Goal: Task Accomplishment & Management: Complete application form

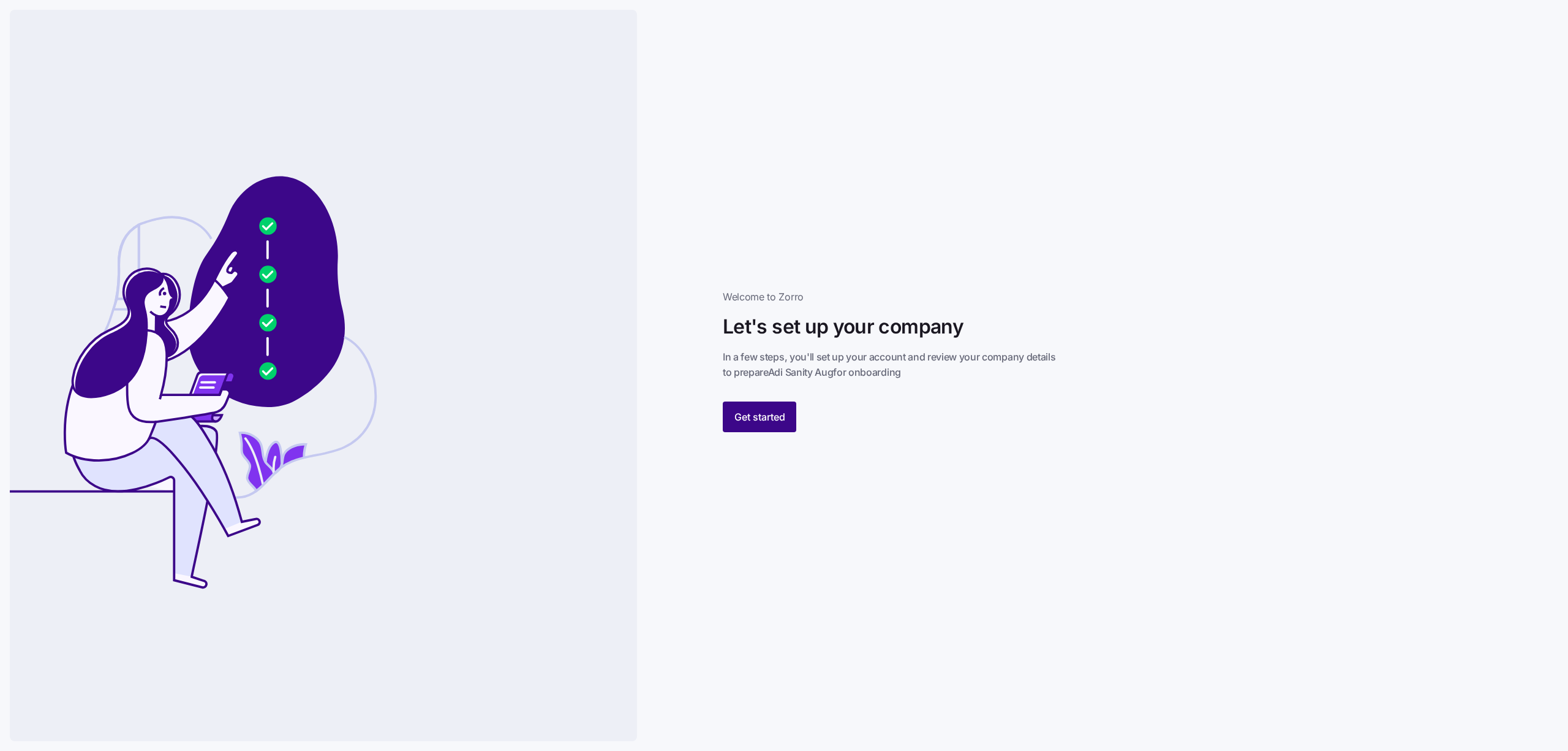
click at [758, 415] on span "Get started" at bounding box center [760, 417] width 51 height 14
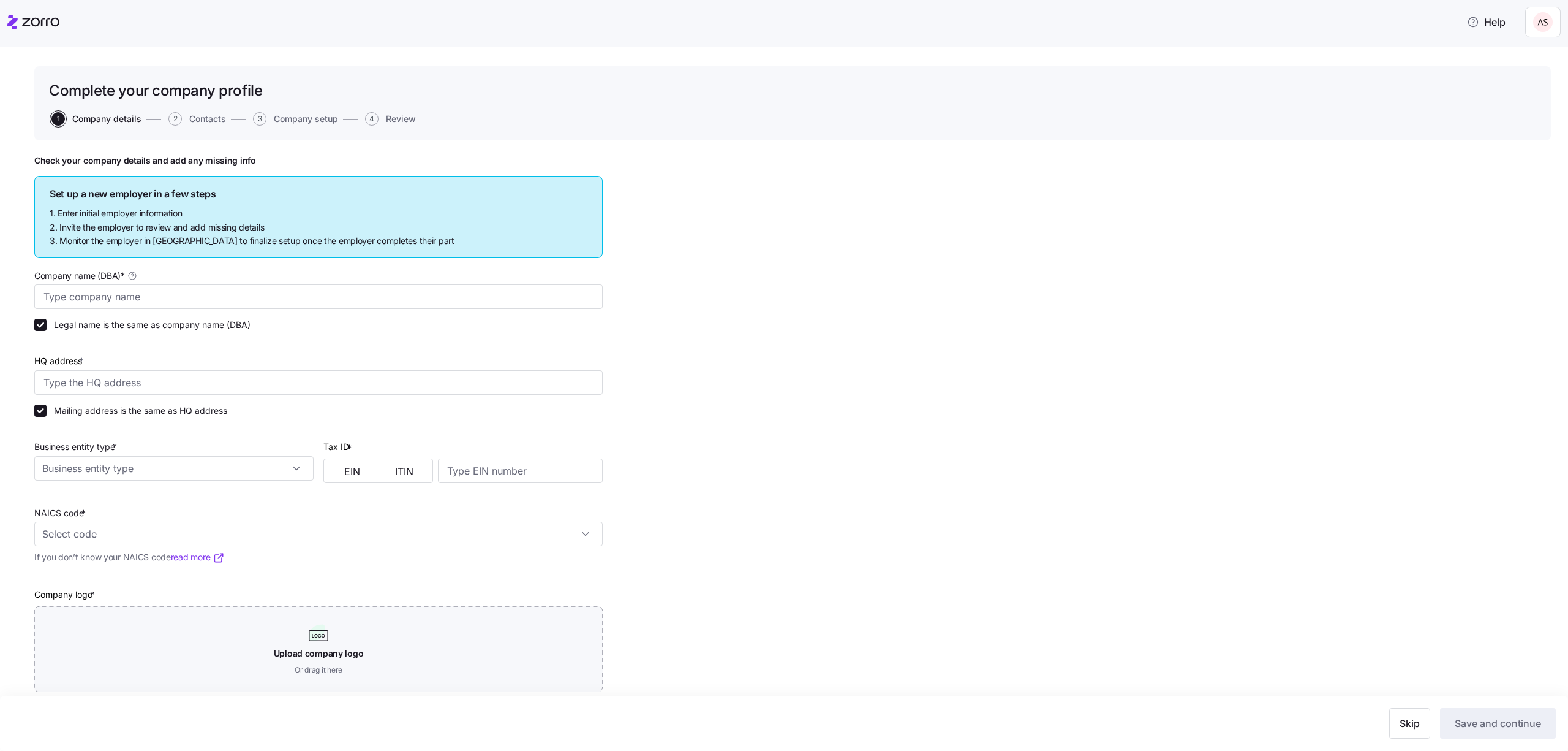
type input "Adi Sanity Aug"
click at [314, 377] on input "HQ address *" at bounding box center [318, 382] width 569 height 24
type input "[GEOGRAPHIC_DATA], [US_STATE] 20176, [GEOGRAPHIC_DATA]"
click at [110, 460] on input "Business entity type *" at bounding box center [174, 468] width 279 height 24
click at [106, 493] on div "C corporation" at bounding box center [174, 502] width 269 height 24
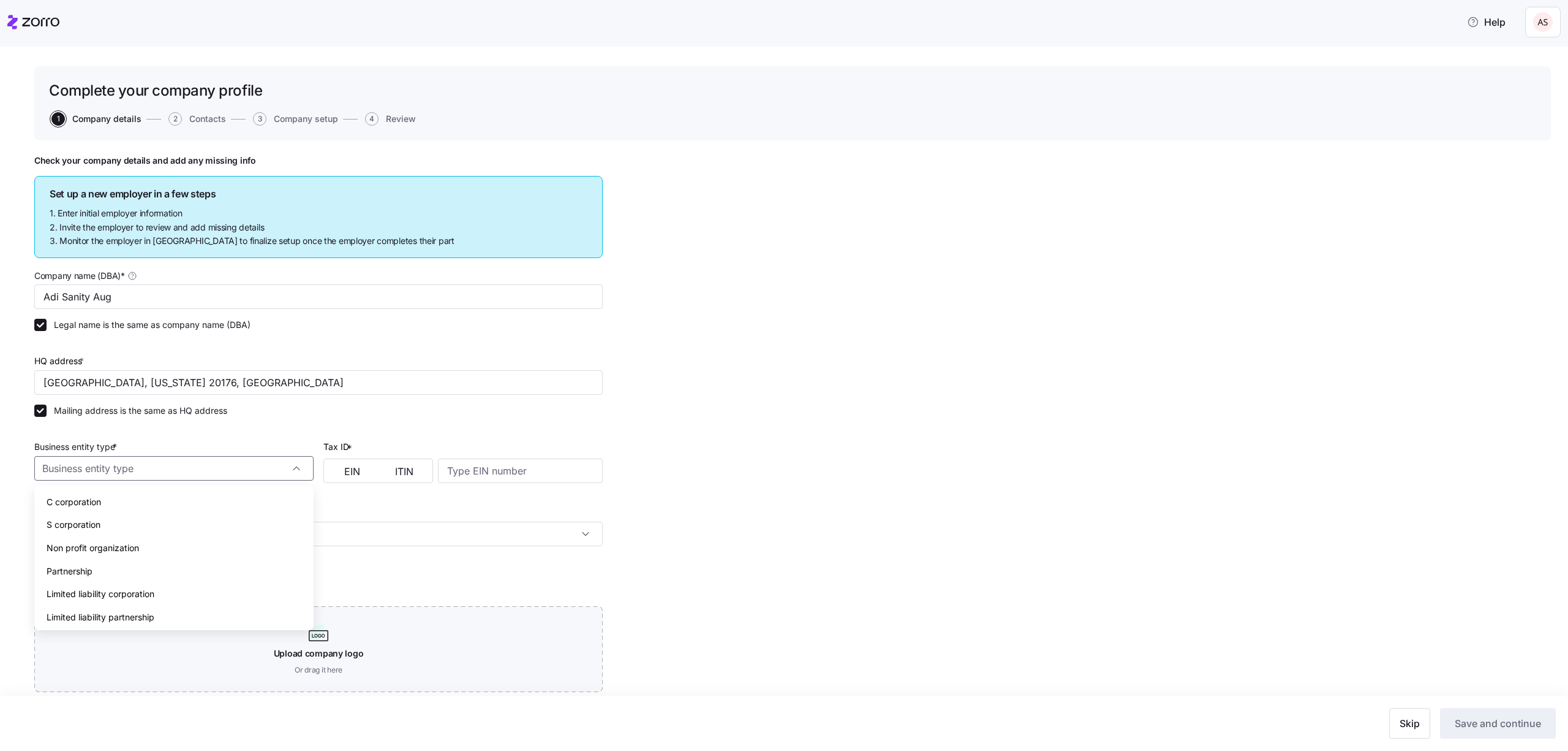
type input "C corporation"
click at [373, 458] on div "EIN ITIN" at bounding box center [378, 470] width 109 height 24
click at [367, 469] on button "EIN" at bounding box center [352, 471] width 52 height 20
click at [468, 472] on input at bounding box center [521, 470] width 165 height 24
type input "876453222"
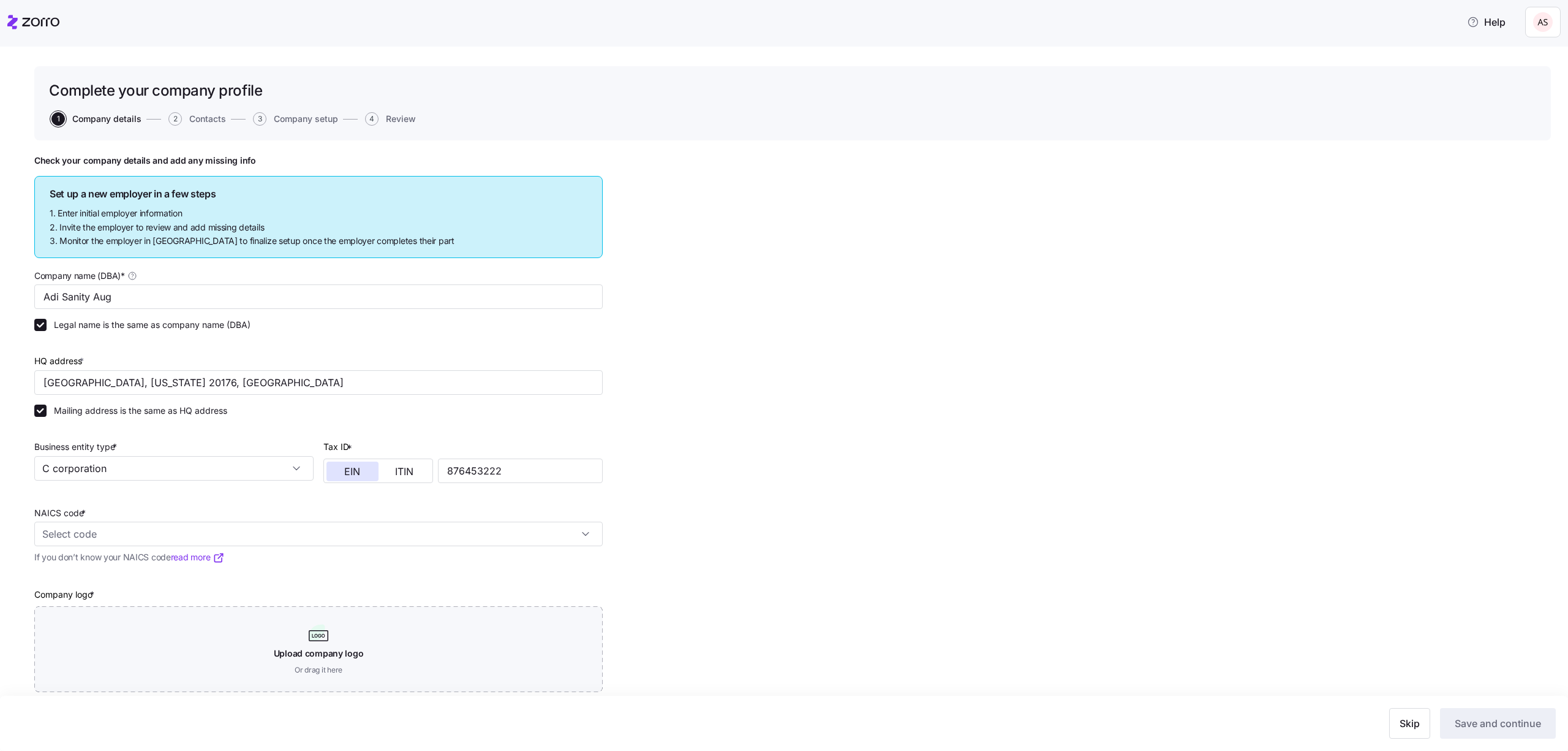
click at [439, 554] on div "NAICS code * If you don’t know your NAICS code read more" at bounding box center [318, 528] width 578 height 81
click at [441, 530] on input "NAICS code *" at bounding box center [318, 533] width 569 height 24
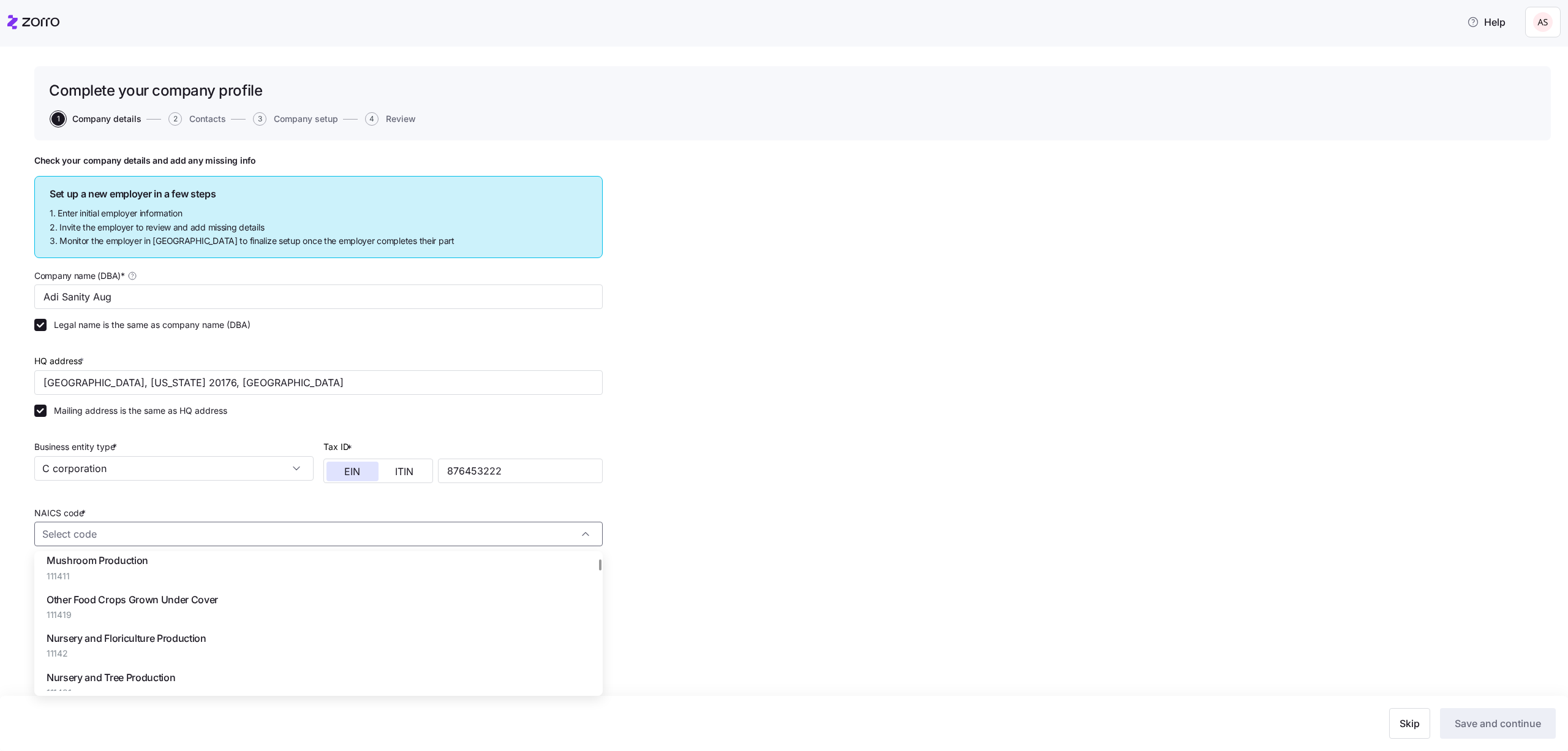
scroll to position [1463, 0]
click at [362, 655] on div "Nursery and Tree Production 111421" at bounding box center [318, 668] width 559 height 39
type input "111421 - Nursery and Tree Production"
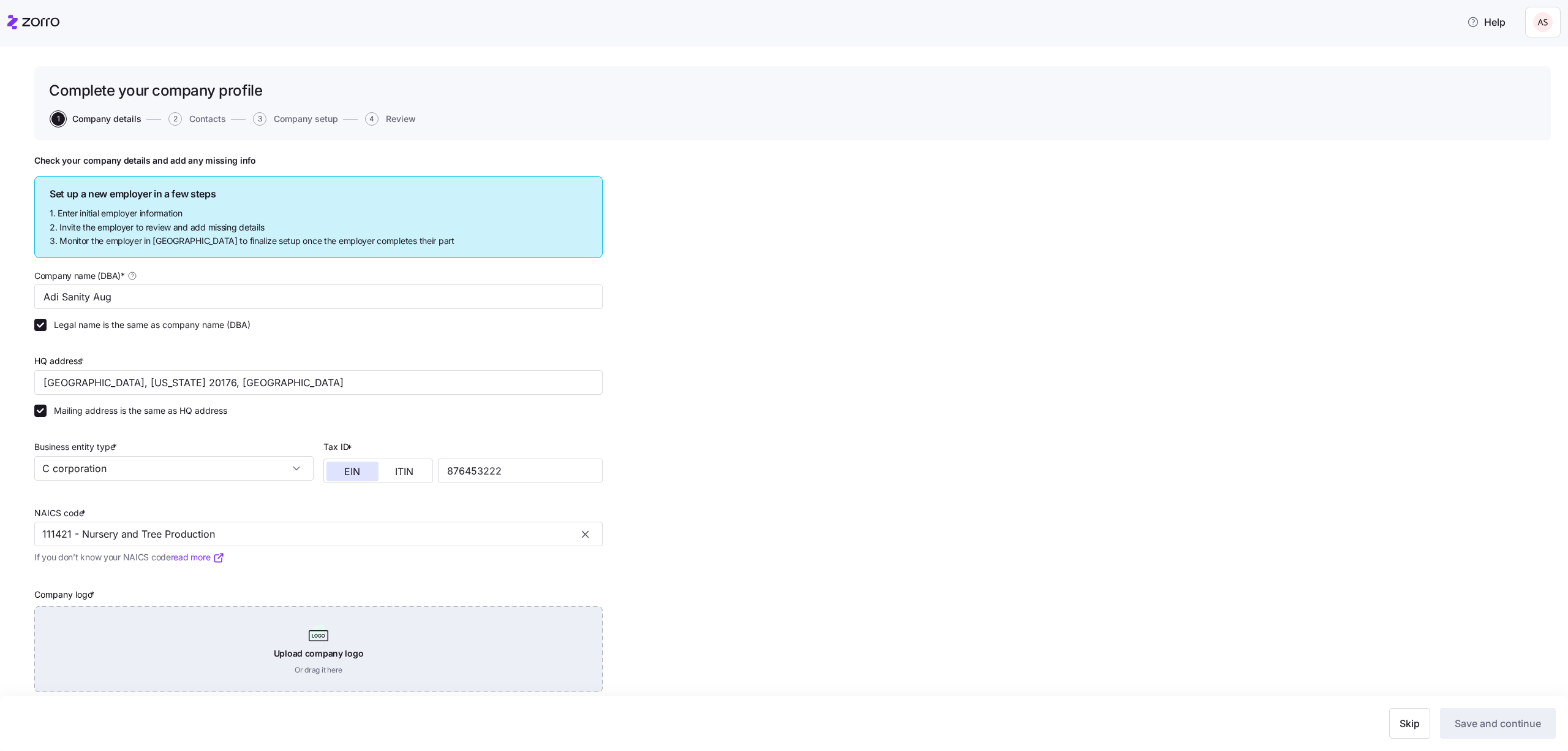
click at [355, 655] on div "Upload company logo Or drag it here" at bounding box center [318, 649] width 569 height 86
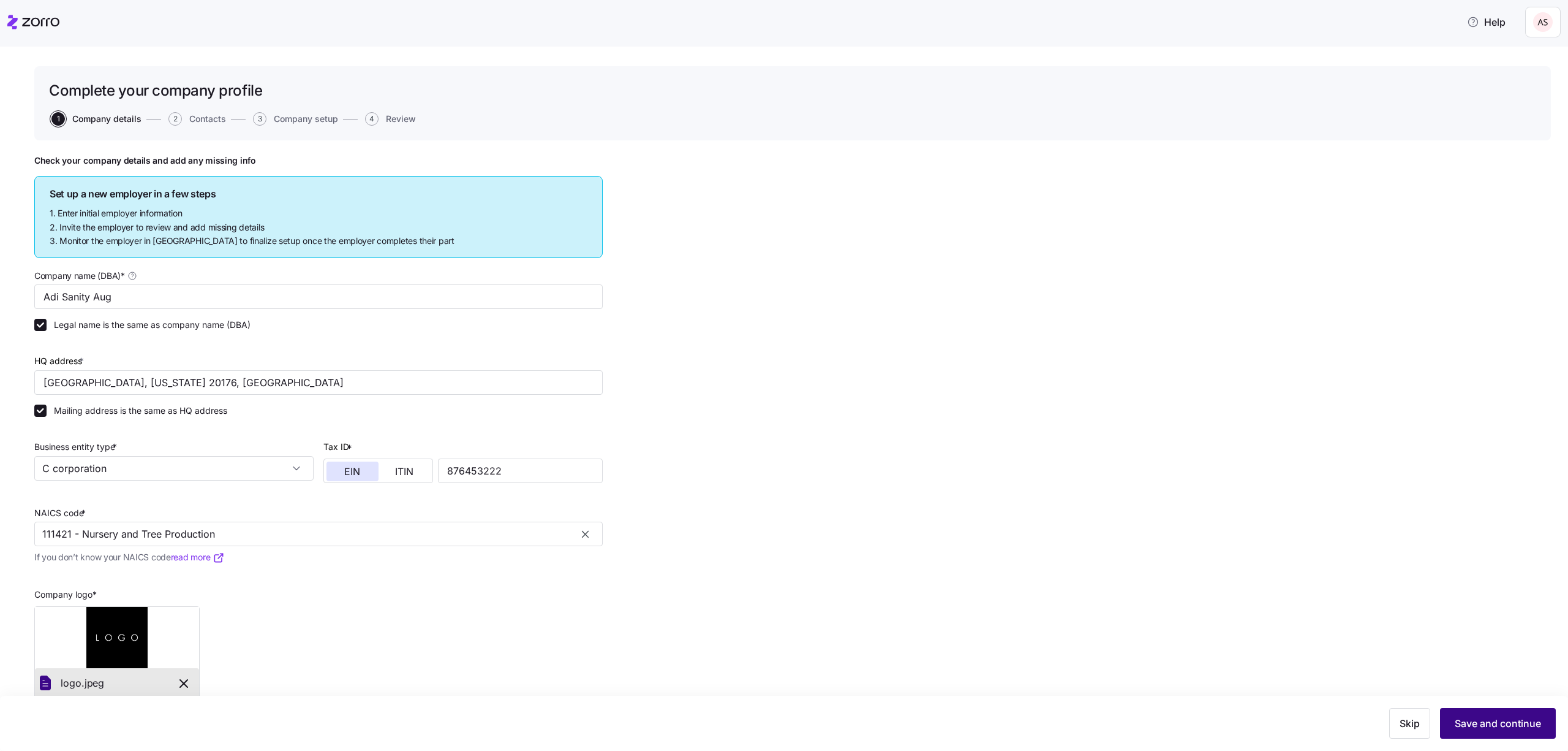
click at [1484, 737] on button "Save and continue" at bounding box center [1498, 723] width 116 height 31
click at [147, 357] on div "HQ address * [GEOGRAPHIC_DATA][US_STATE], [GEOGRAPHIC_DATA]" at bounding box center [318, 374] width 569 height 42
click at [147, 364] on div "HQ address * [GEOGRAPHIC_DATA][US_STATE], [GEOGRAPHIC_DATA]" at bounding box center [318, 374] width 569 height 42
click at [147, 371] on input "[GEOGRAPHIC_DATA], [US_STATE] 20176, [GEOGRAPHIC_DATA]" at bounding box center [318, 382] width 569 height 24
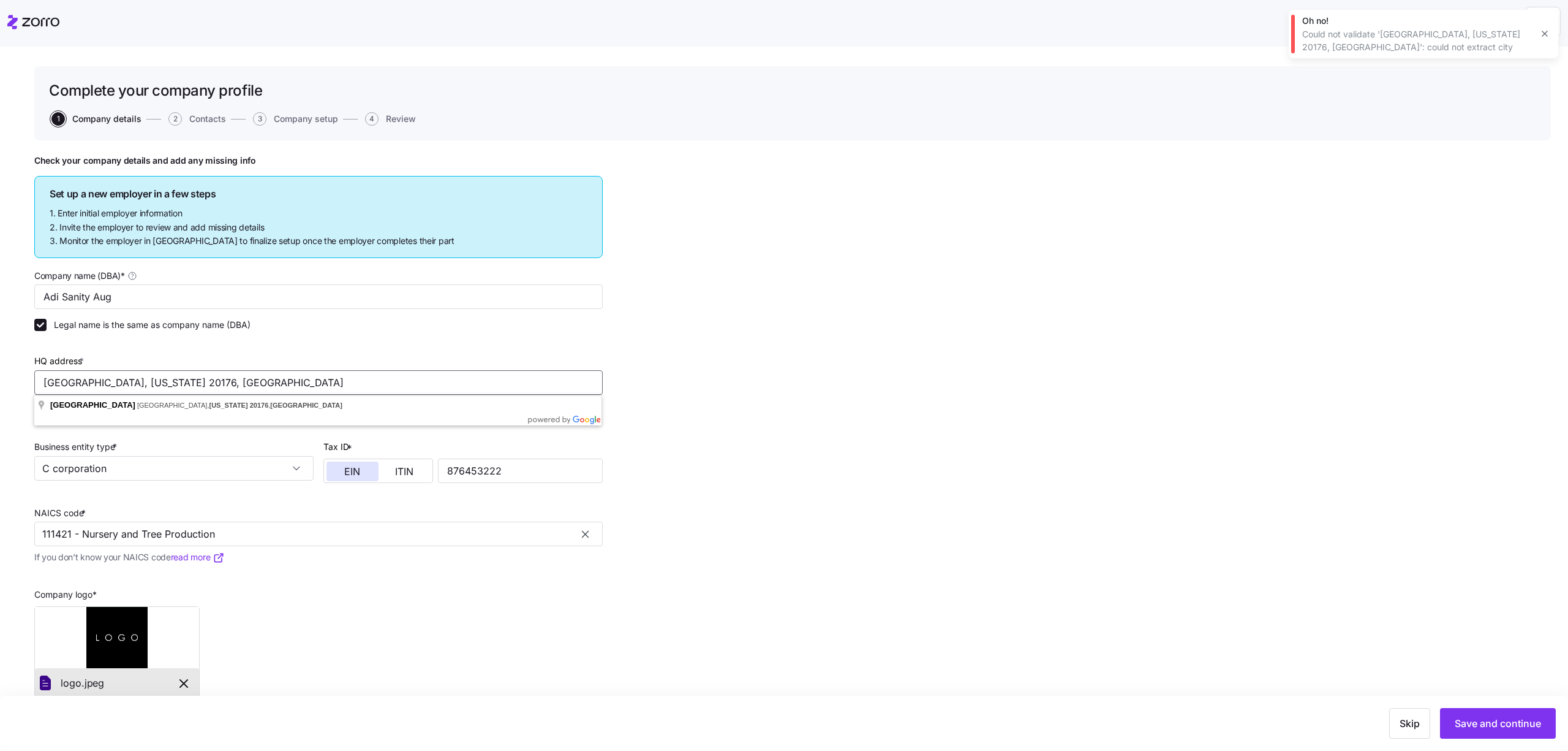
click at [147, 371] on input "[GEOGRAPHIC_DATA], [US_STATE] 20176, [GEOGRAPHIC_DATA]" at bounding box center [318, 382] width 569 height 24
type input "[GEOGRAPHIC_DATA], [GEOGRAPHIC_DATA]"
click at [1434, 714] on div "Skip Save and continue" at bounding box center [784, 723] width 1544 height 31
click at [1437, 714] on div "Skip Save and continue" at bounding box center [784, 723] width 1544 height 31
click at [1462, 720] on span "Save and continue" at bounding box center [1498, 723] width 86 height 14
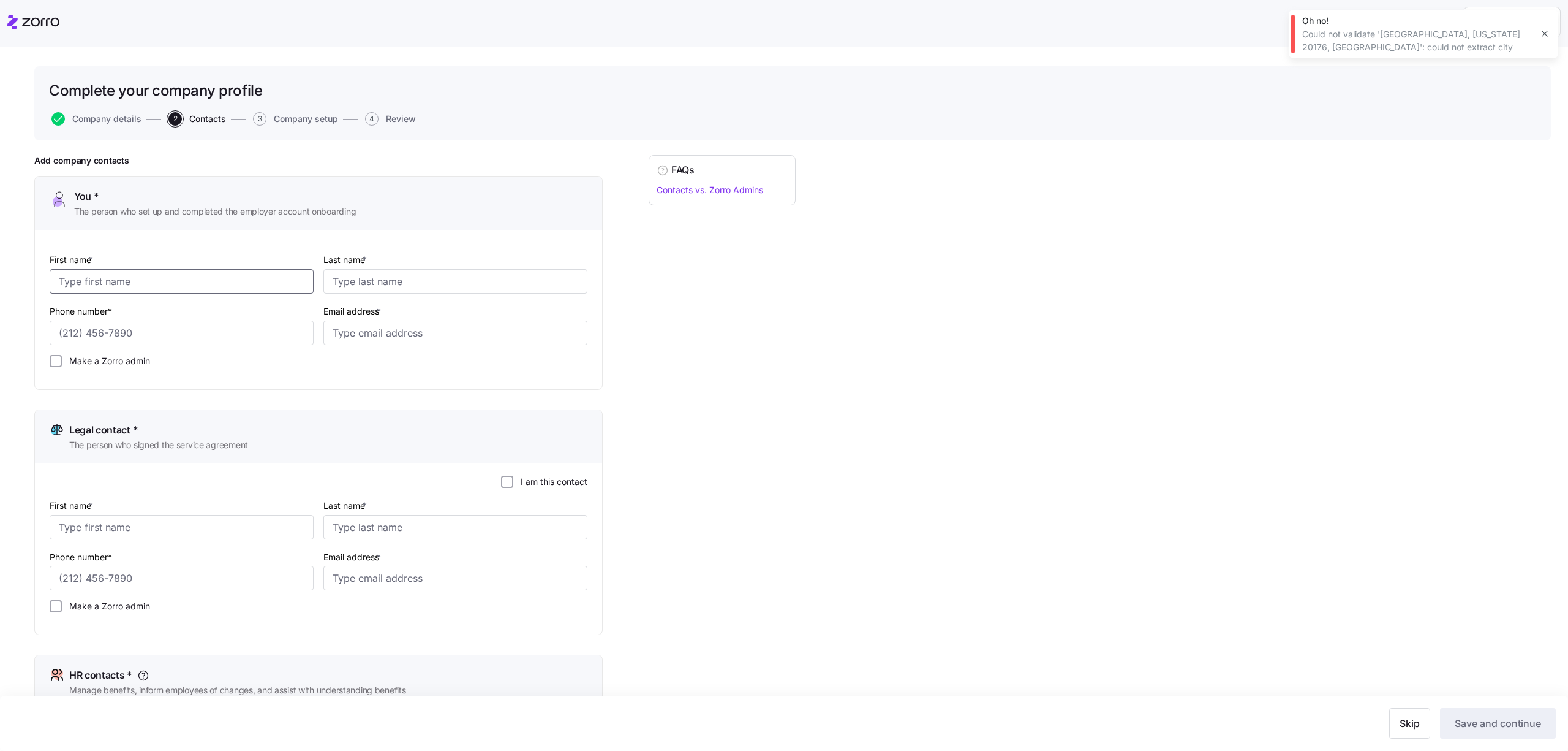
click at [190, 273] on input "First name *" at bounding box center [181, 281] width 264 height 24
type input ","
type input "vcbvbcvbvcb"
type input "nbvnbv"
type input "[PHONE_NUMBER]"
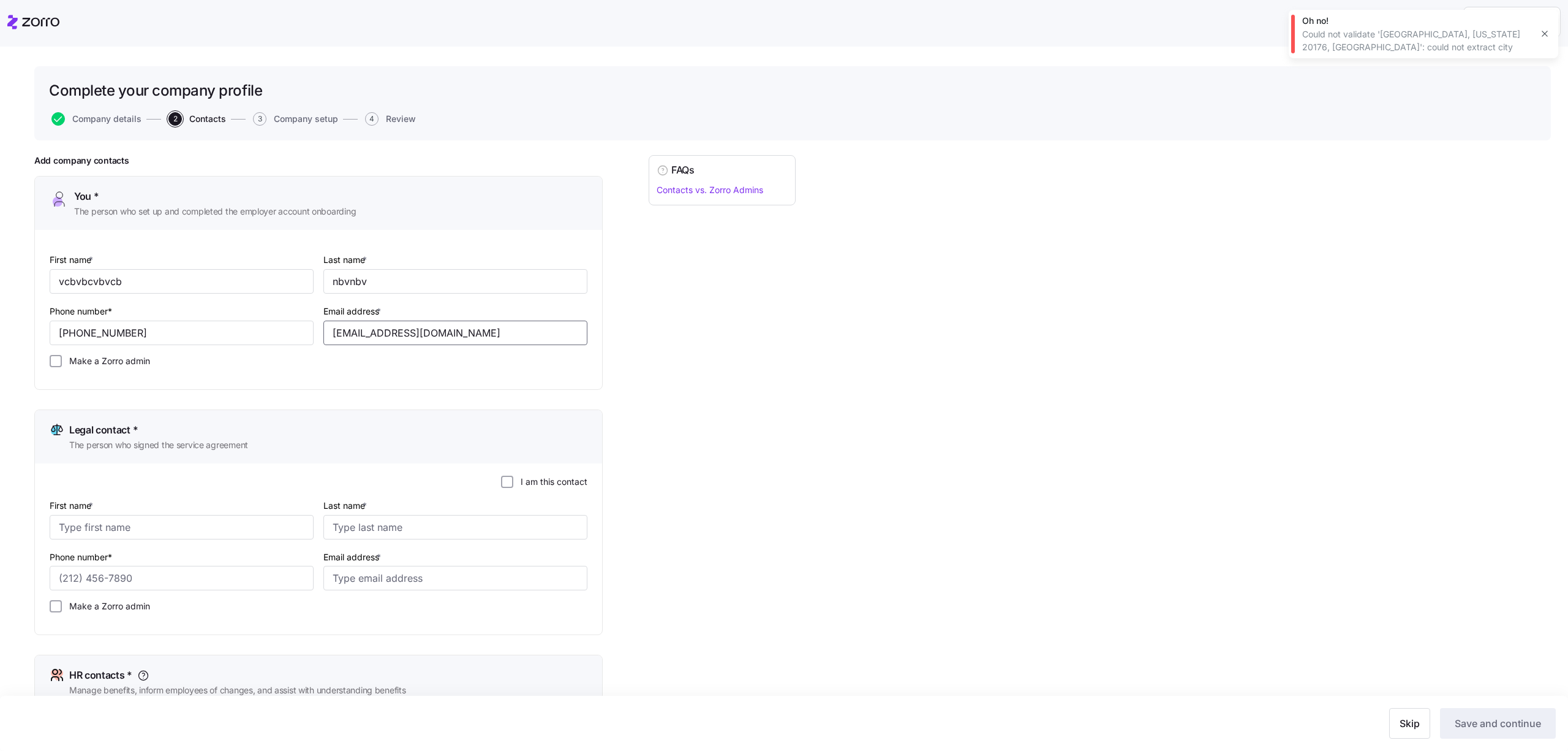
type input "[EMAIL_ADDRESS][DOMAIN_NAME]"
click at [535, 480] on label "I am this contact" at bounding box center [550, 482] width 74 height 12
click at [513, 480] on input "I am this contact" at bounding box center [507, 482] width 12 height 12
click at [92, 362] on label "Make a Zorro admin" at bounding box center [105, 360] width 88 height 12
click at [62, 362] on input "Make a Zorro admin" at bounding box center [56, 360] width 12 height 12
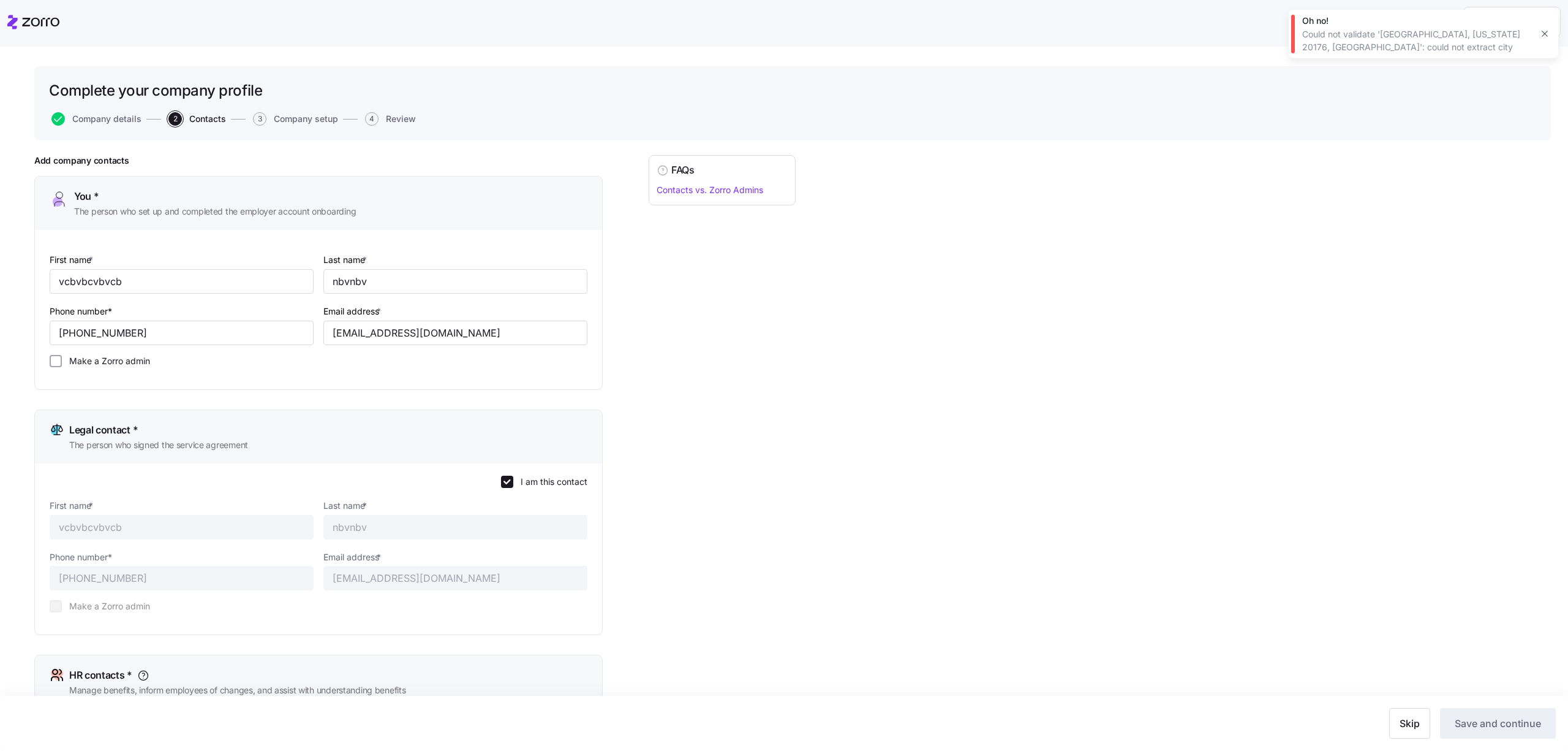
checkbox input "true"
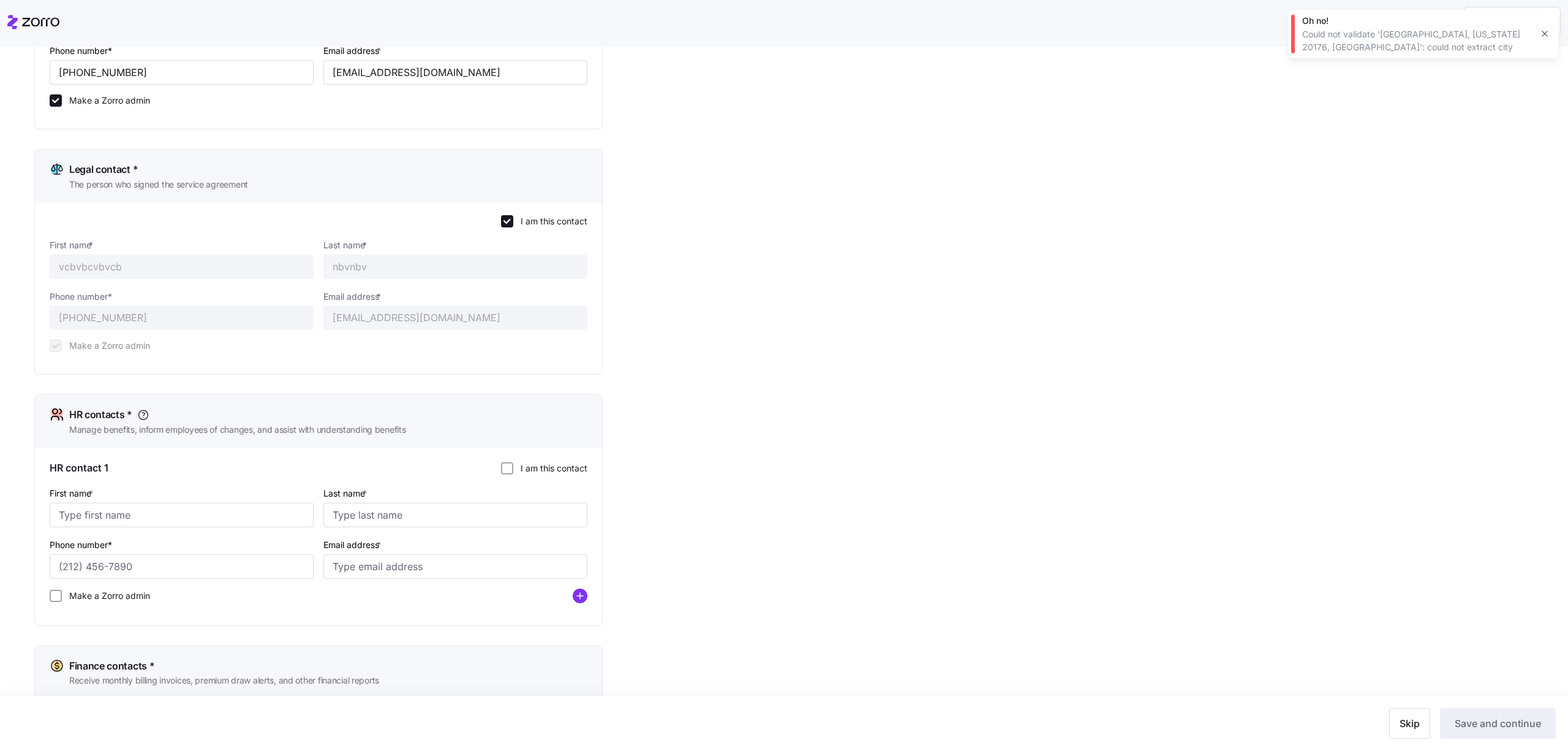
scroll to position [462, 0]
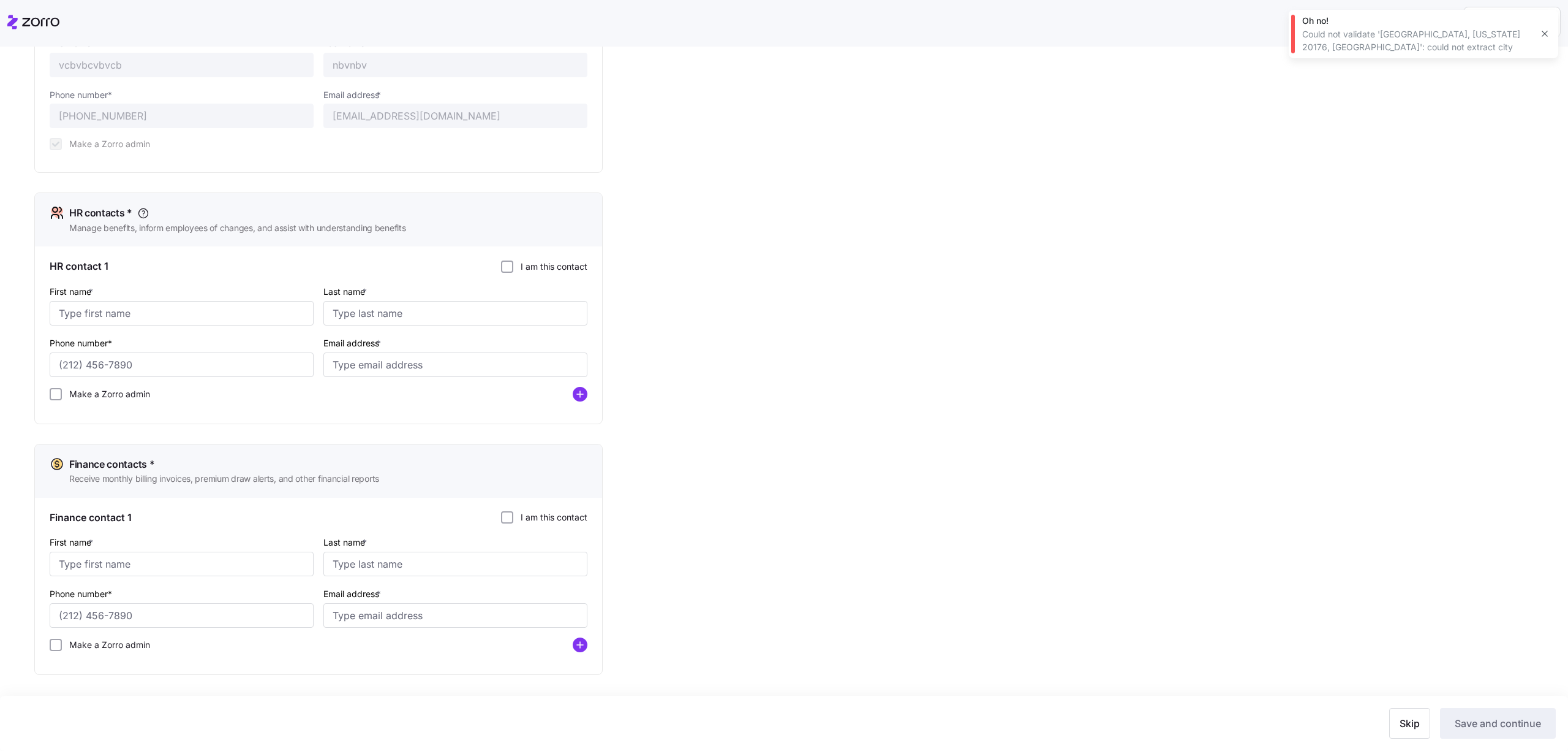
click at [526, 261] on label "I am this contact" at bounding box center [550, 266] width 74 height 12
click at [513, 261] on input "I am this contact" at bounding box center [507, 266] width 12 height 12
click at [533, 518] on label "I am this contact" at bounding box center [550, 517] width 74 height 12
click at [513, 518] on input "I am this contact" at bounding box center [507, 517] width 12 height 12
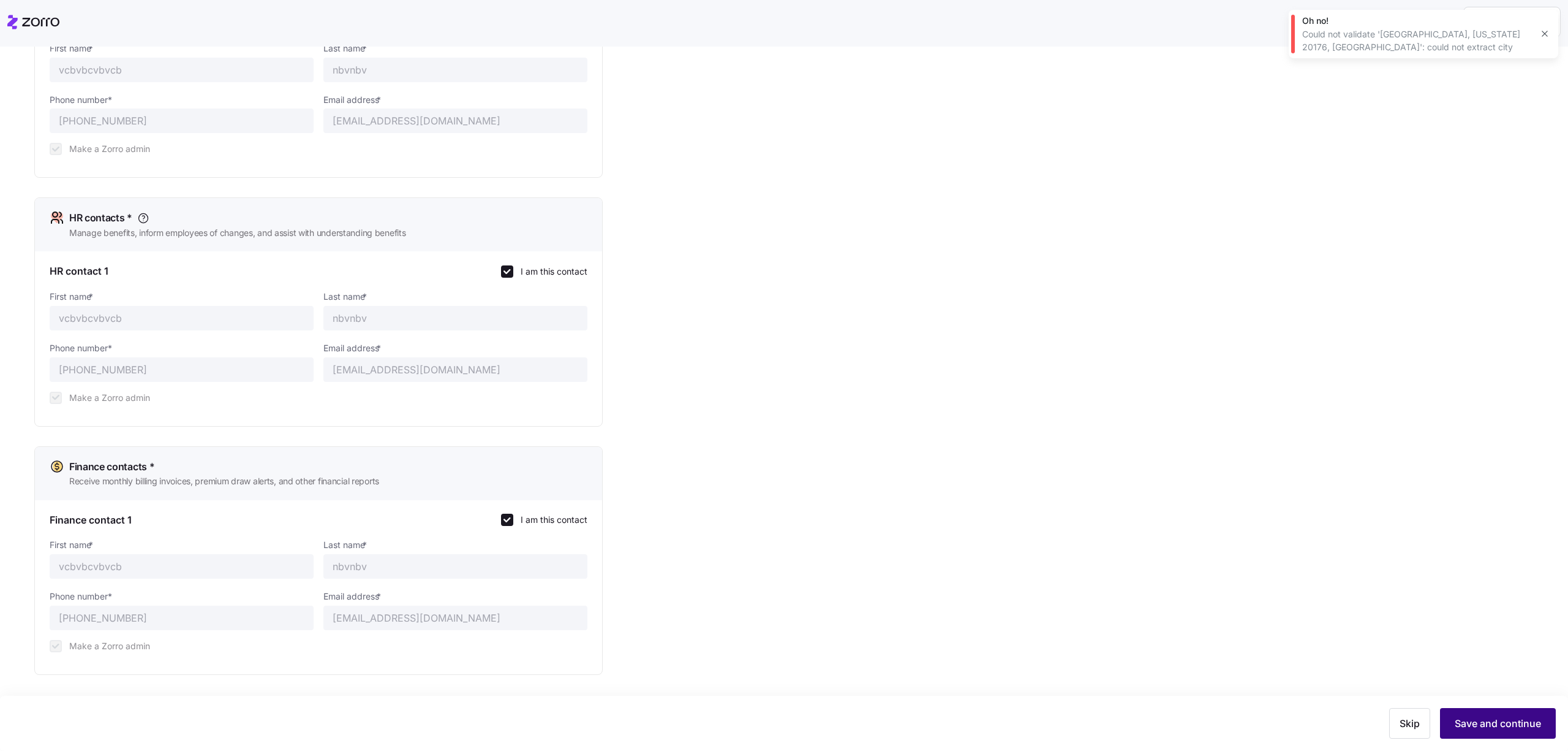
click at [1484, 725] on span "Save and continue" at bounding box center [1498, 723] width 86 height 14
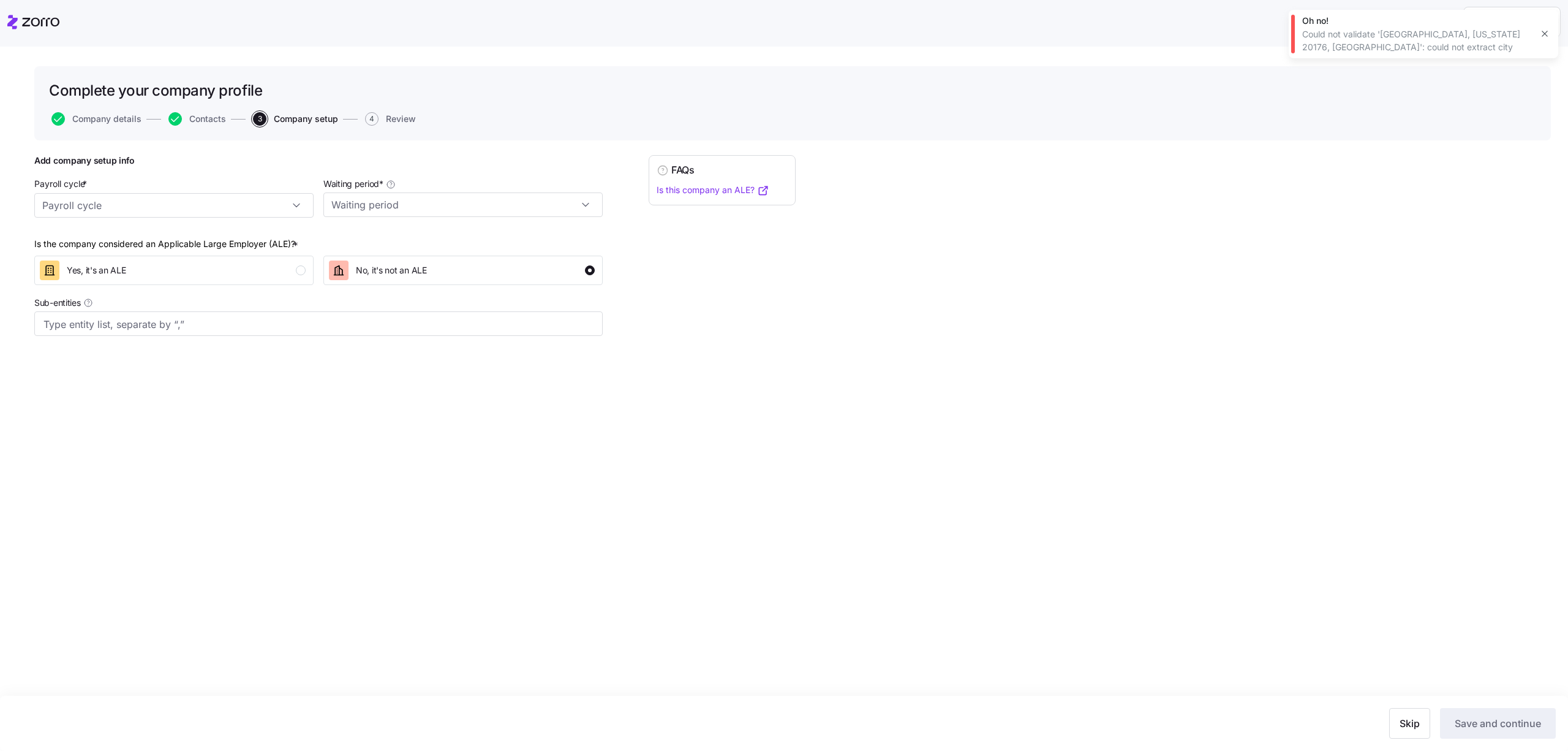
click at [149, 187] on div "Payroll cycle *" at bounding box center [174, 197] width 279 height 42
click at [149, 194] on input "Payroll cycle *" at bounding box center [174, 205] width 279 height 24
click at [149, 246] on div "Weekly (52 cycles)" at bounding box center [174, 239] width 269 height 24
type input "Weekly (52 cycles)"
click at [424, 207] on input "Waiting period *" at bounding box center [463, 204] width 279 height 24
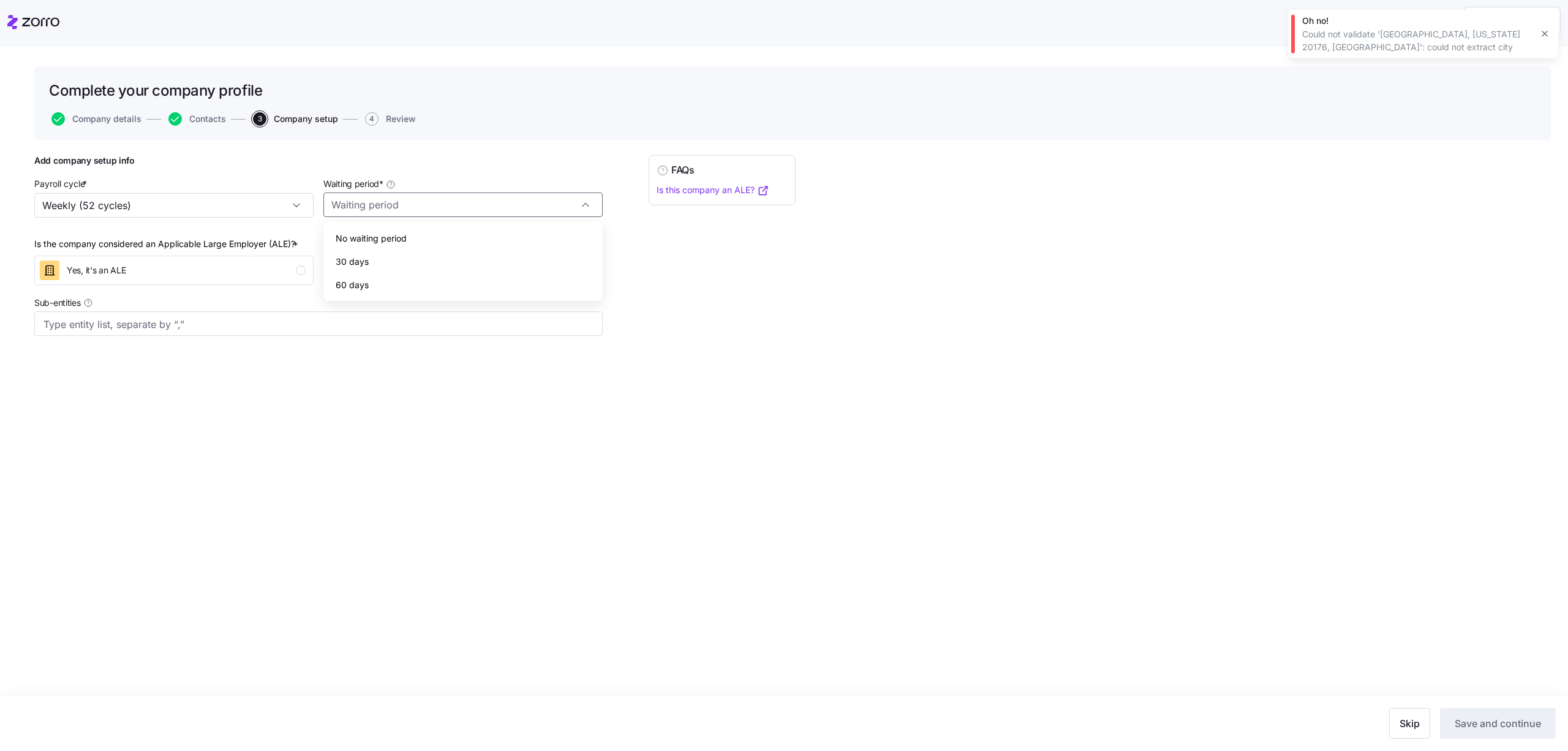
click at [419, 253] on div "30 days" at bounding box center [462, 262] width 269 height 24
type input "30 days"
click at [326, 309] on div "Sub-entities" at bounding box center [318, 315] width 569 height 41
click at [322, 321] on input "Sub-entities" at bounding box center [306, 324] width 525 height 16
type input "sub1"
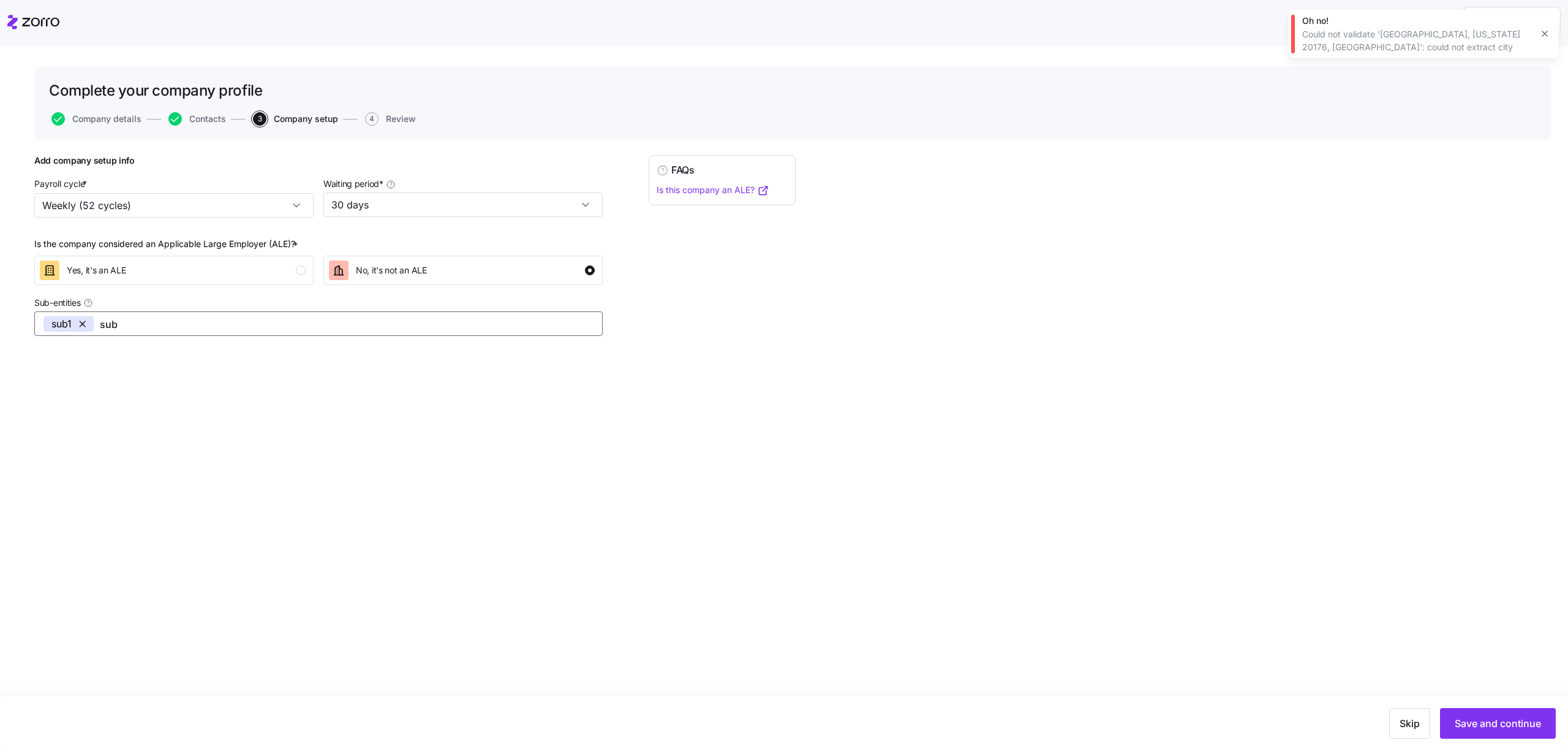
type input "sub2"
click at [1525, 725] on span "Save and continue" at bounding box center [1498, 723] width 86 height 14
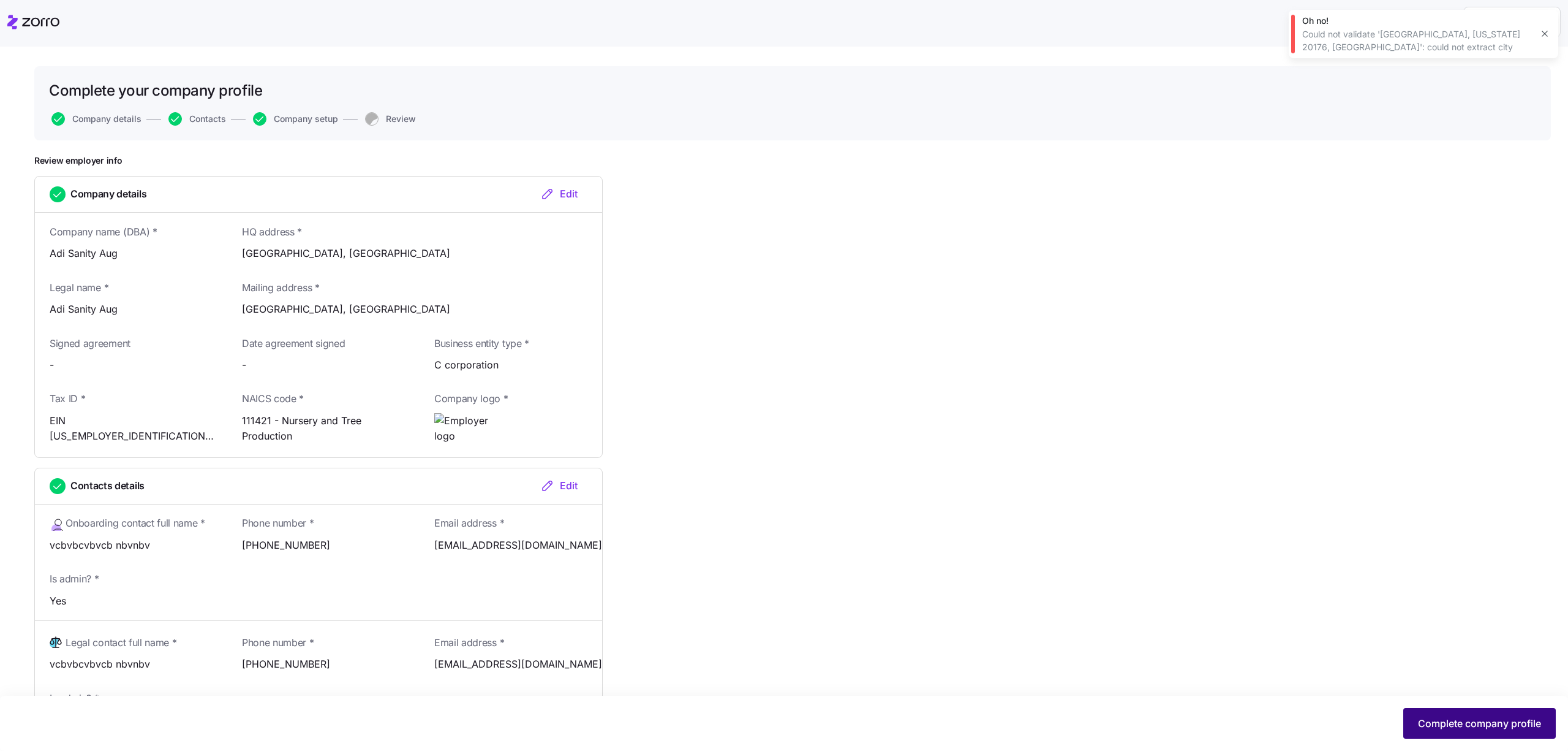
click at [1484, 710] on button "Complete company profile" at bounding box center [1479, 723] width 153 height 31
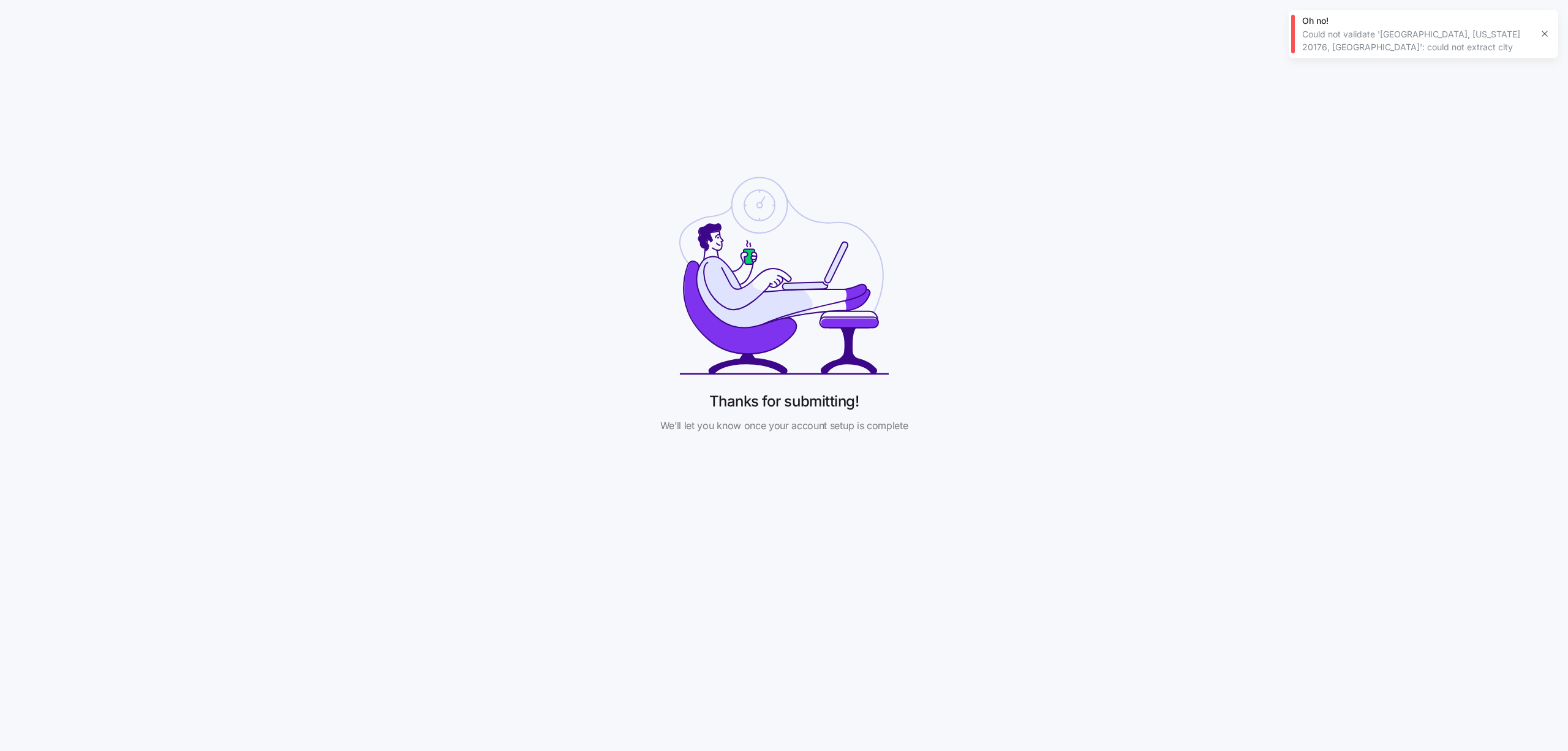
click at [1542, 29] on icon "button" at bounding box center [1544, 33] width 10 height 10
